Goal: Information Seeking & Learning: Learn about a topic

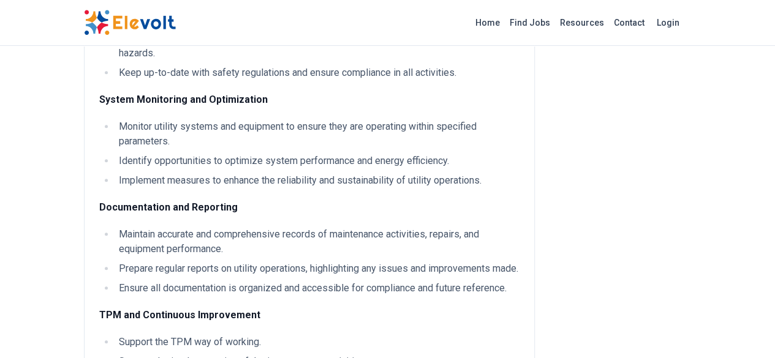
scroll to position [381, 0]
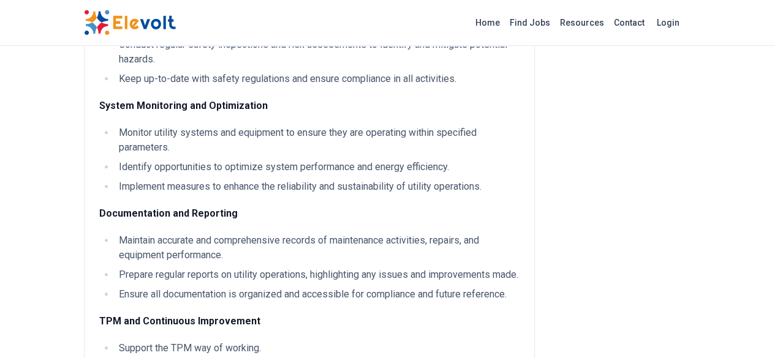
click at [115, 233] on li "Maintain accurate and comprehensive records of maintenance activities, repairs,…" at bounding box center [317, 247] width 404 height 29
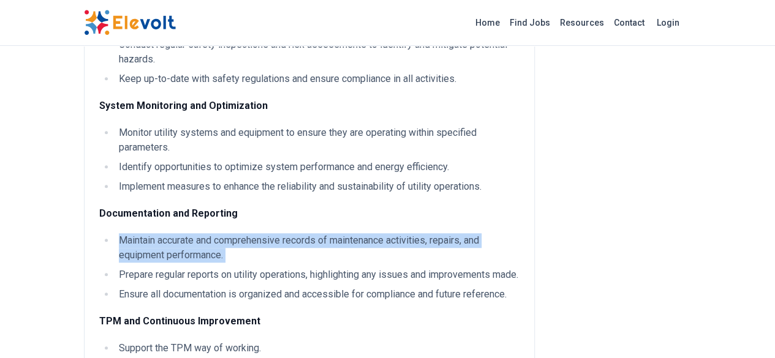
click at [115, 233] on li "Maintain accurate and comprehensive records of maintenance activities, repairs,…" at bounding box center [317, 247] width 404 height 29
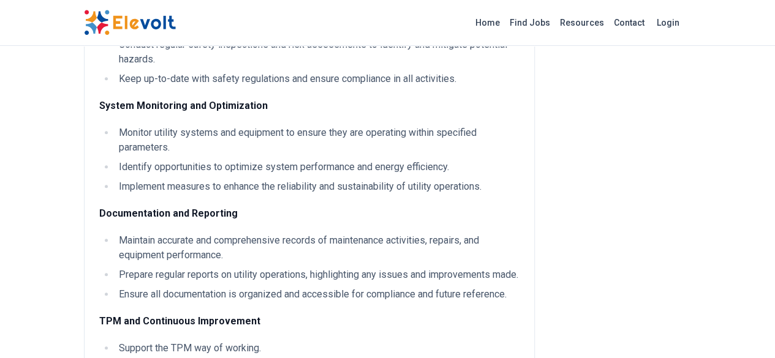
click at [115, 233] on li "Maintain accurate and comprehensive records of maintenance activities, repairs,…" at bounding box center [317, 247] width 404 height 29
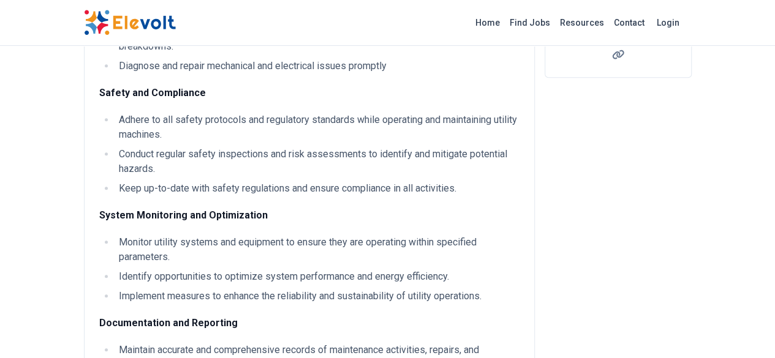
scroll to position [271, 0]
click at [126, 236] on li "Monitor utility systems and equipment to ensure they are operating within speci…" at bounding box center [317, 250] width 404 height 29
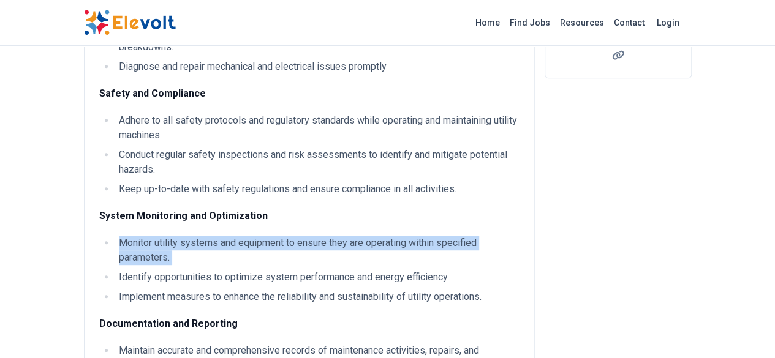
click at [126, 236] on li "Monitor utility systems and equipment to ensure they are operating within speci…" at bounding box center [317, 250] width 404 height 29
copy ul "Monitor utility systems and equipment to ensure they are operating within speci…"
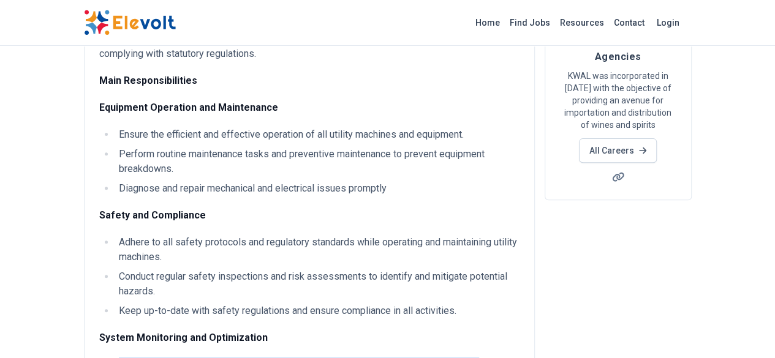
scroll to position [149, 0]
click at [162, 235] on li "Adhere to all safety protocols and regulatory standards while operating and mai…" at bounding box center [317, 249] width 404 height 29
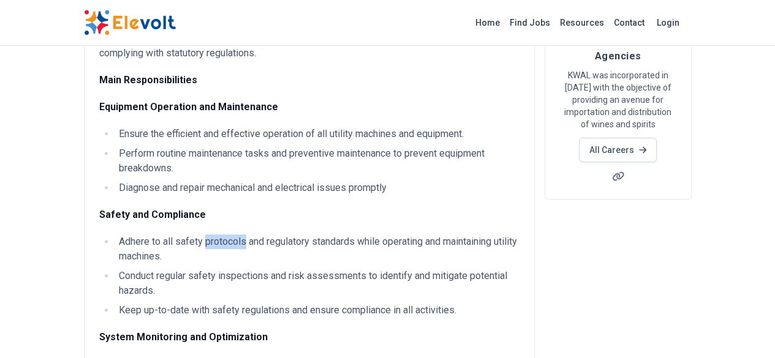
click at [162, 235] on li "Adhere to all safety protocols and regulatory standards while operating and mai…" at bounding box center [317, 249] width 404 height 29
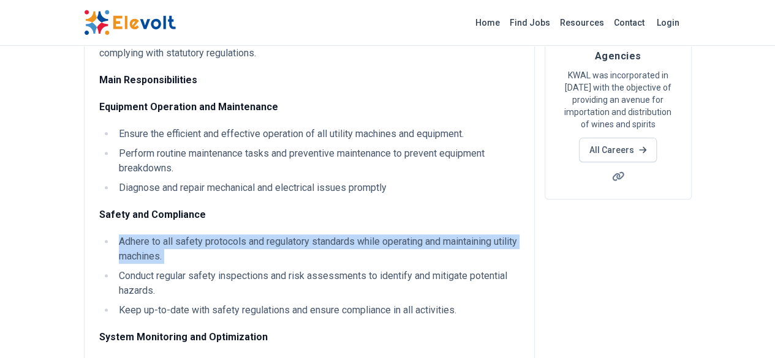
click at [162, 235] on li "Adhere to all safety protocols and regulatory standards while operating and mai…" at bounding box center [317, 249] width 404 height 29
copy ul "Adhere to all safety protocols and regulatory standards while operating and mai…"
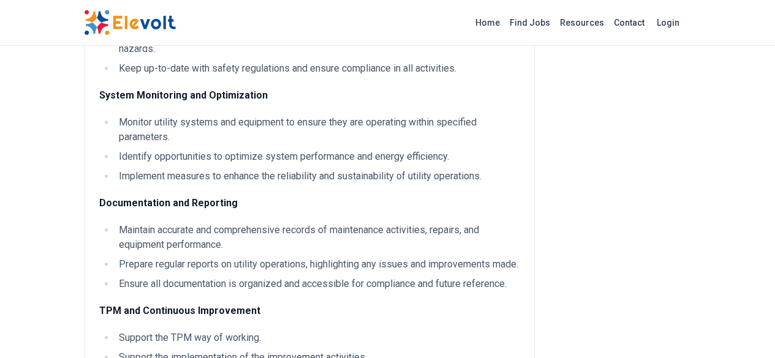
scroll to position [392, 0]
click at [187, 222] on li "Maintain accurate and comprehensive records of maintenance activities, repairs,…" at bounding box center [317, 236] width 404 height 29
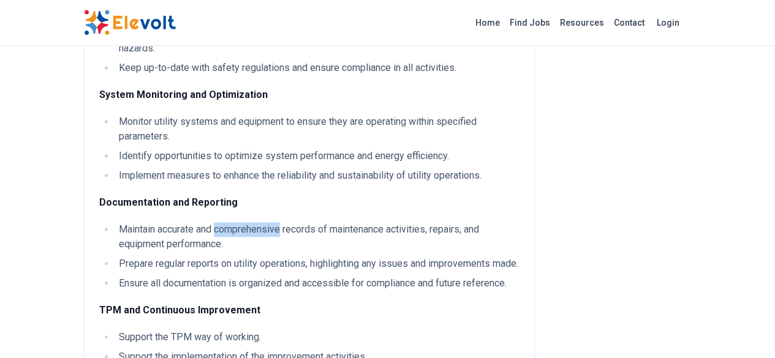
click at [187, 222] on li "Maintain accurate and comprehensive records of maintenance activities, repairs,…" at bounding box center [317, 236] width 404 height 29
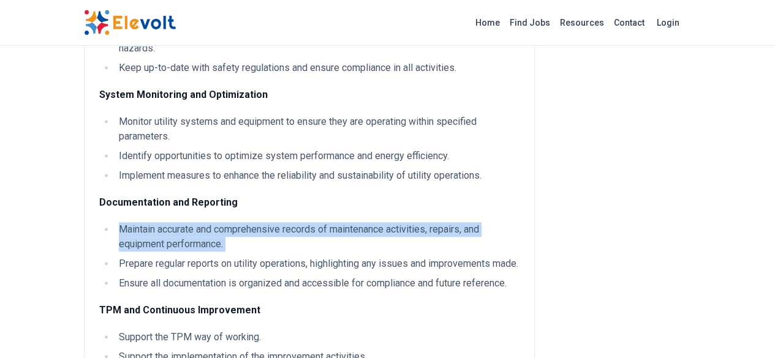
click at [187, 222] on li "Maintain accurate and comprehensive records of maintenance activities, repairs,…" at bounding box center [317, 236] width 404 height 29
copy ul "Maintain accurate and comprehensive records of maintenance activities, repairs,…"
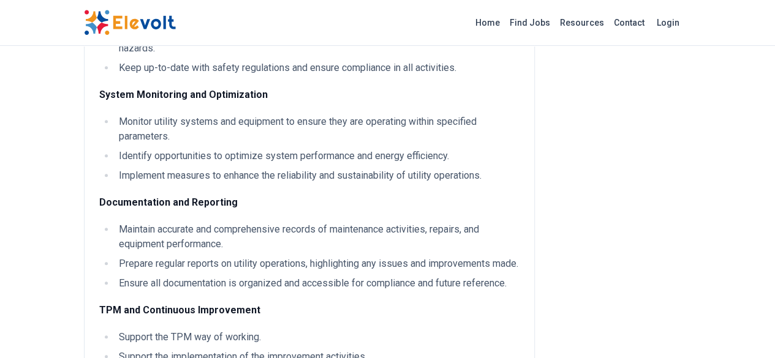
click at [116, 350] on li "Support the implementation of the improvement activities." at bounding box center [317, 357] width 404 height 15
click at [115, 350] on li "Support the implementation of the improvement activities." at bounding box center [317, 357] width 404 height 15
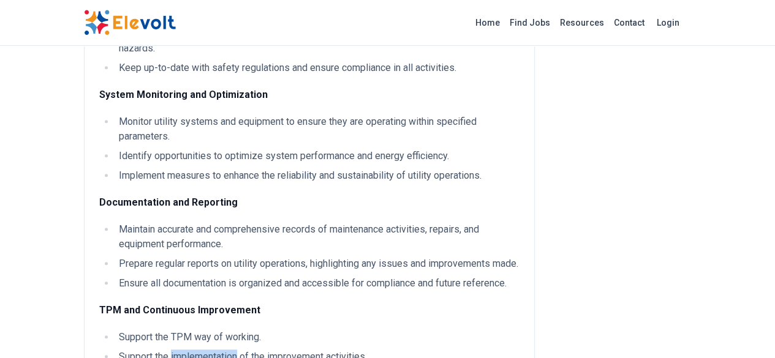
click at [115, 350] on li "Support the implementation of the improvement activities." at bounding box center [317, 357] width 404 height 15
copy div "Support the implementation of the improvement activities."
